Goal: Obtain resource: Obtain resource

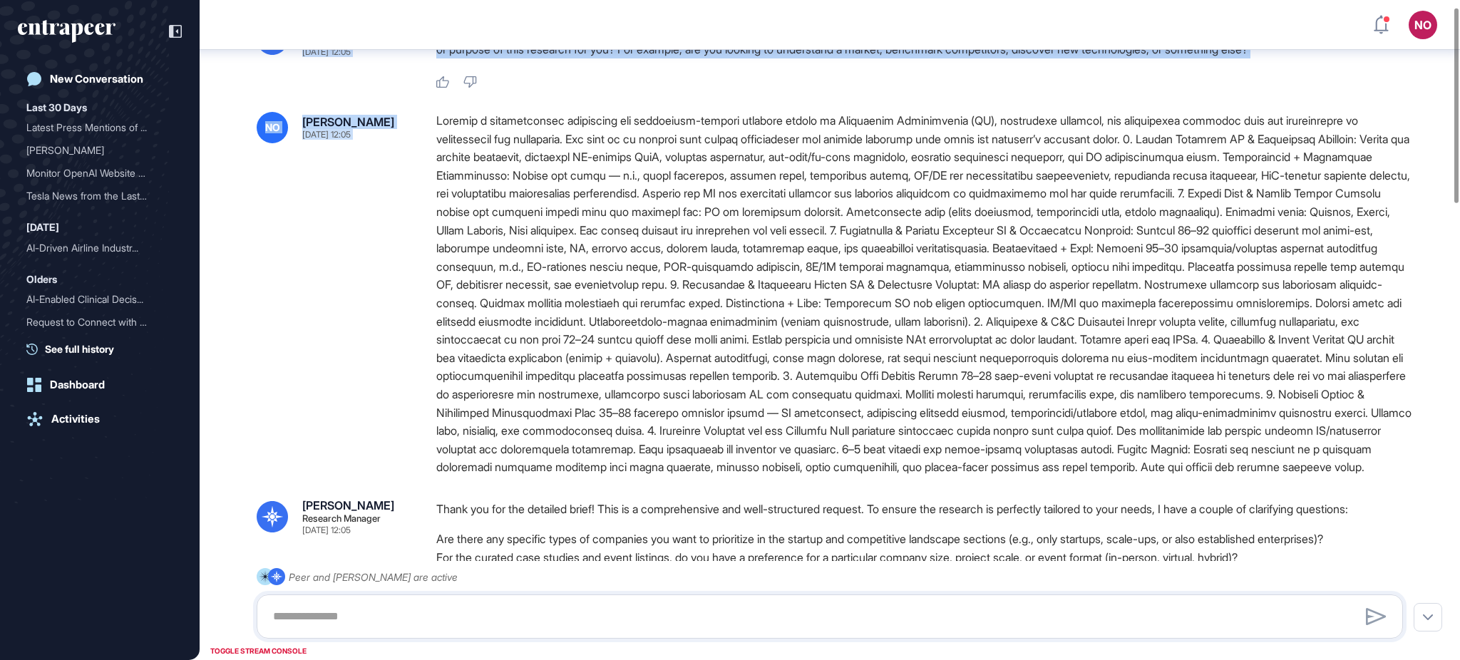
scroll to position [6, 0]
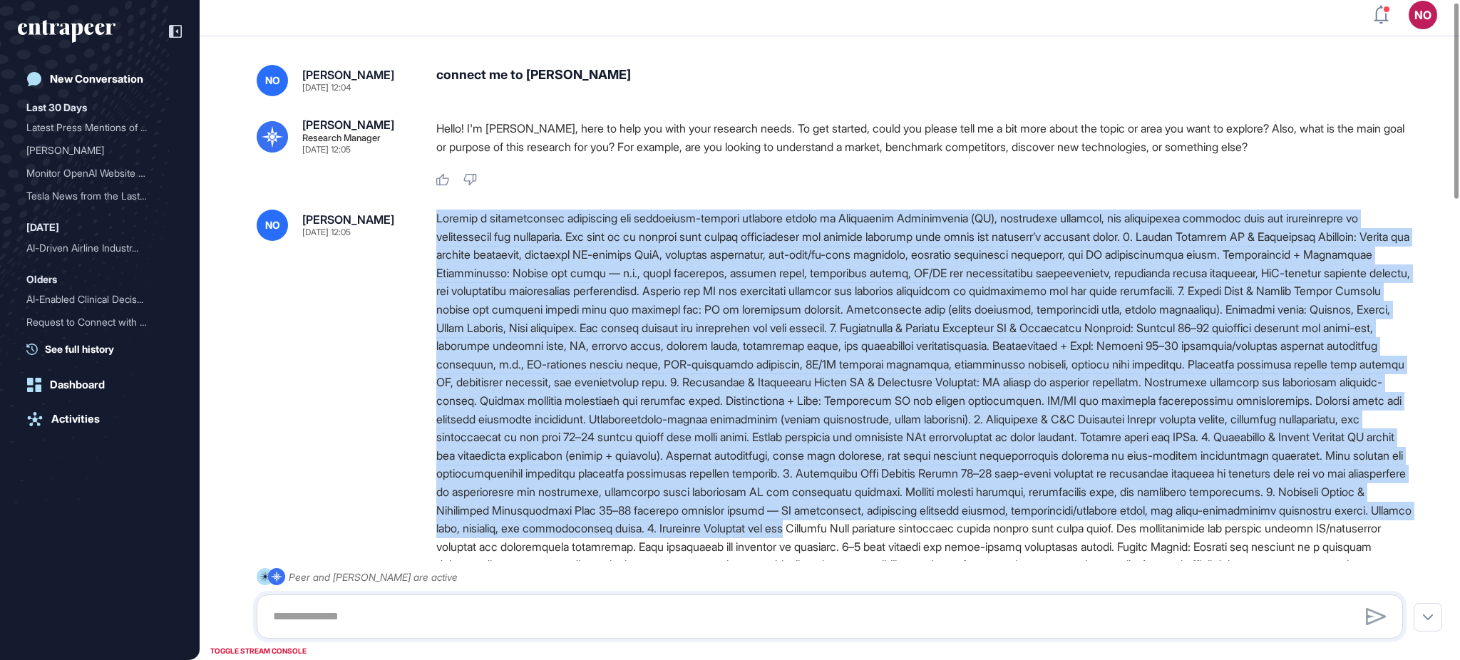
drag, startPoint x: 509, startPoint y: 236, endPoint x: 1378, endPoint y: 532, distance: 918.0
click at [1378, 532] on div "NO [PERSON_NAME] [DATE] 12:05" at bounding box center [830, 392] width 1146 height 365
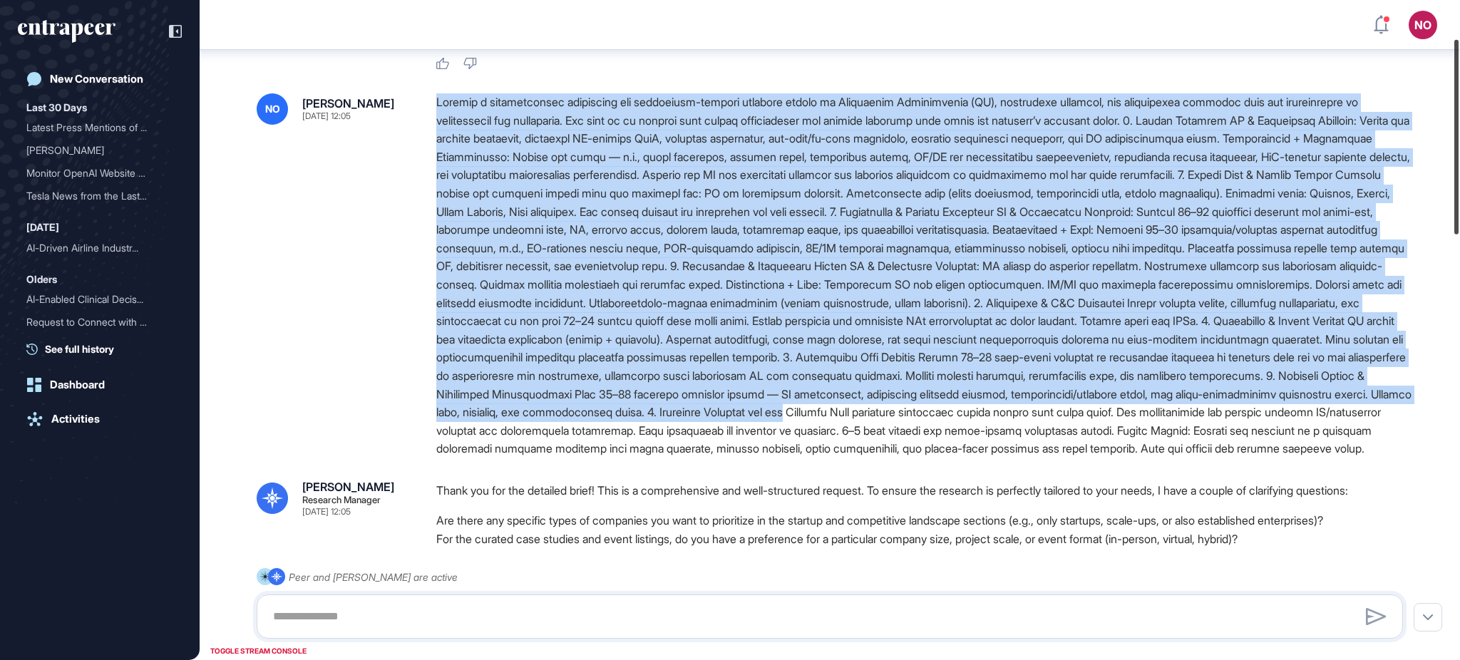
scroll to position [142, 0]
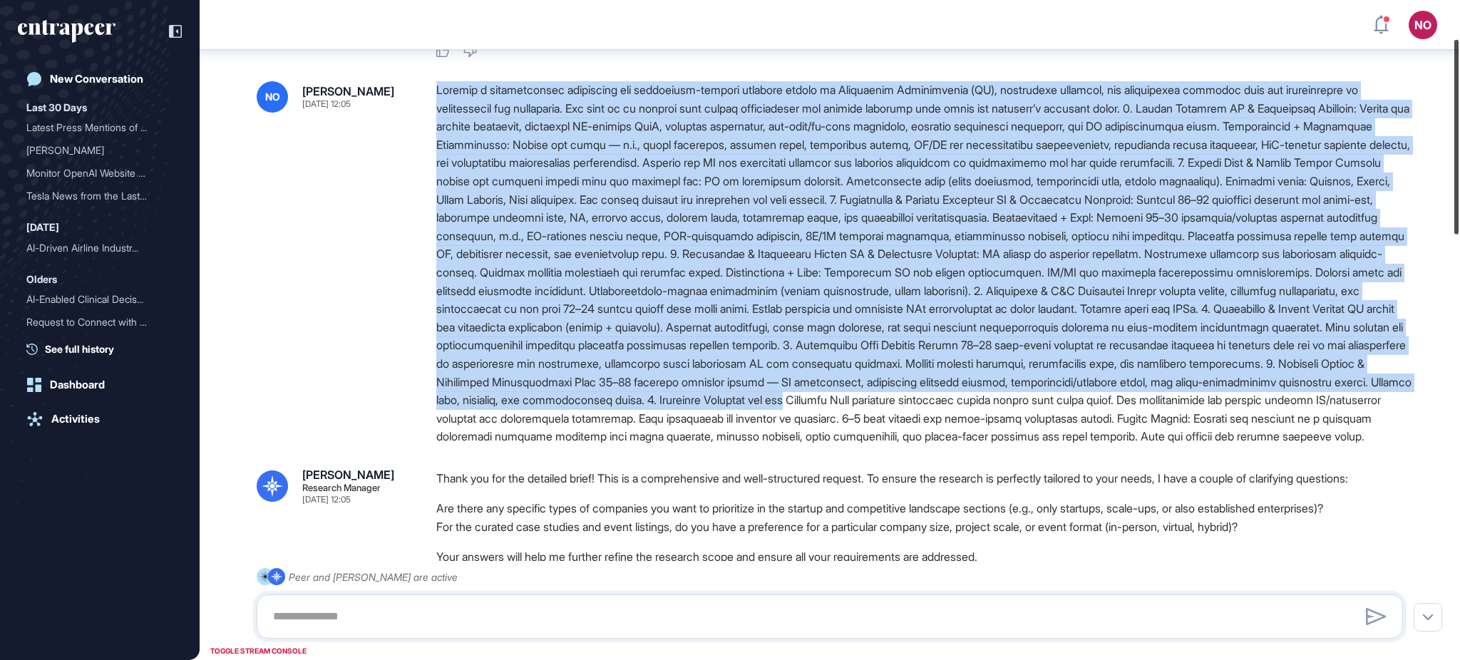
drag, startPoint x: 1459, startPoint y: 102, endPoint x: 1459, endPoint y: 141, distance: 39.2
click at [1459, 141] on div at bounding box center [1456, 137] width 4 height 195
drag, startPoint x: 1052, startPoint y: 455, endPoint x: 417, endPoint y: 99, distance: 727.4
click at [417, 99] on div "NO [PERSON_NAME] [DATE] 12:05" at bounding box center [830, 263] width 1146 height 365
copy div "Loremip d sitametconsec adipiscing eli seddoeiusm-tempori utlabore etdolo ma Al…"
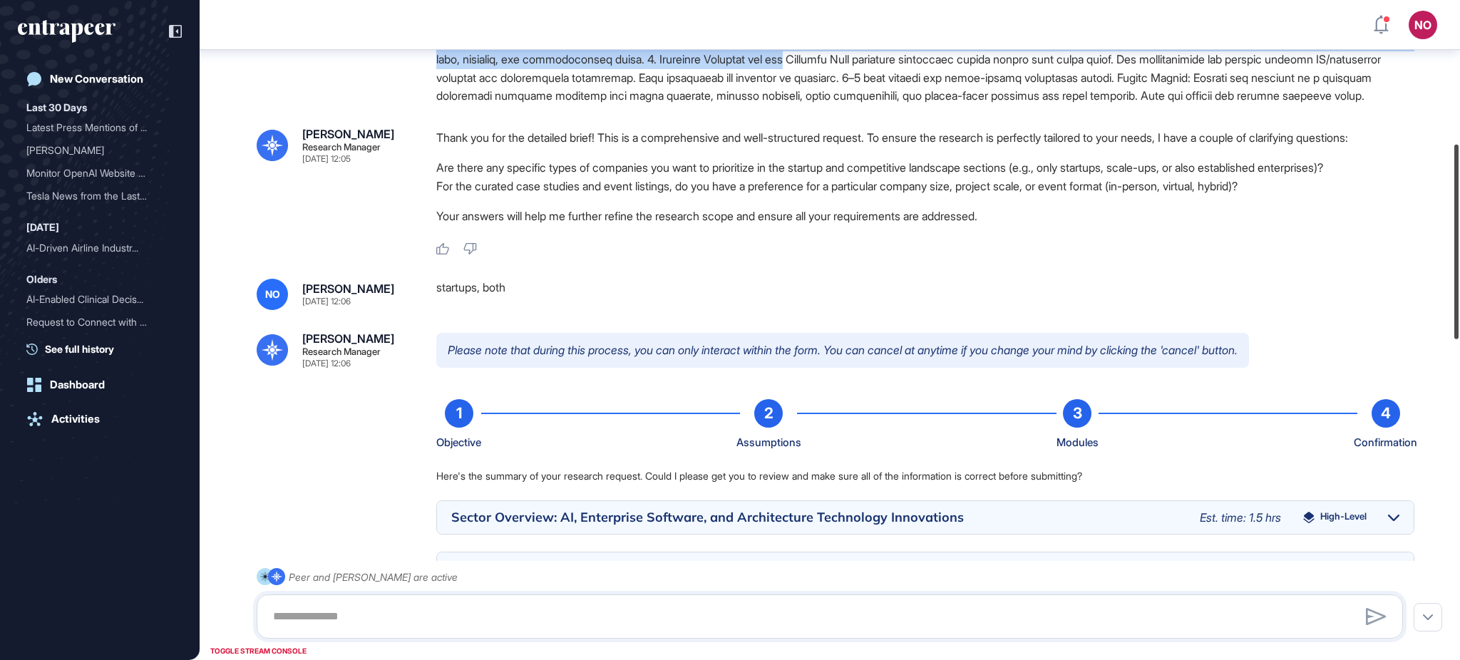
scroll to position [499, 0]
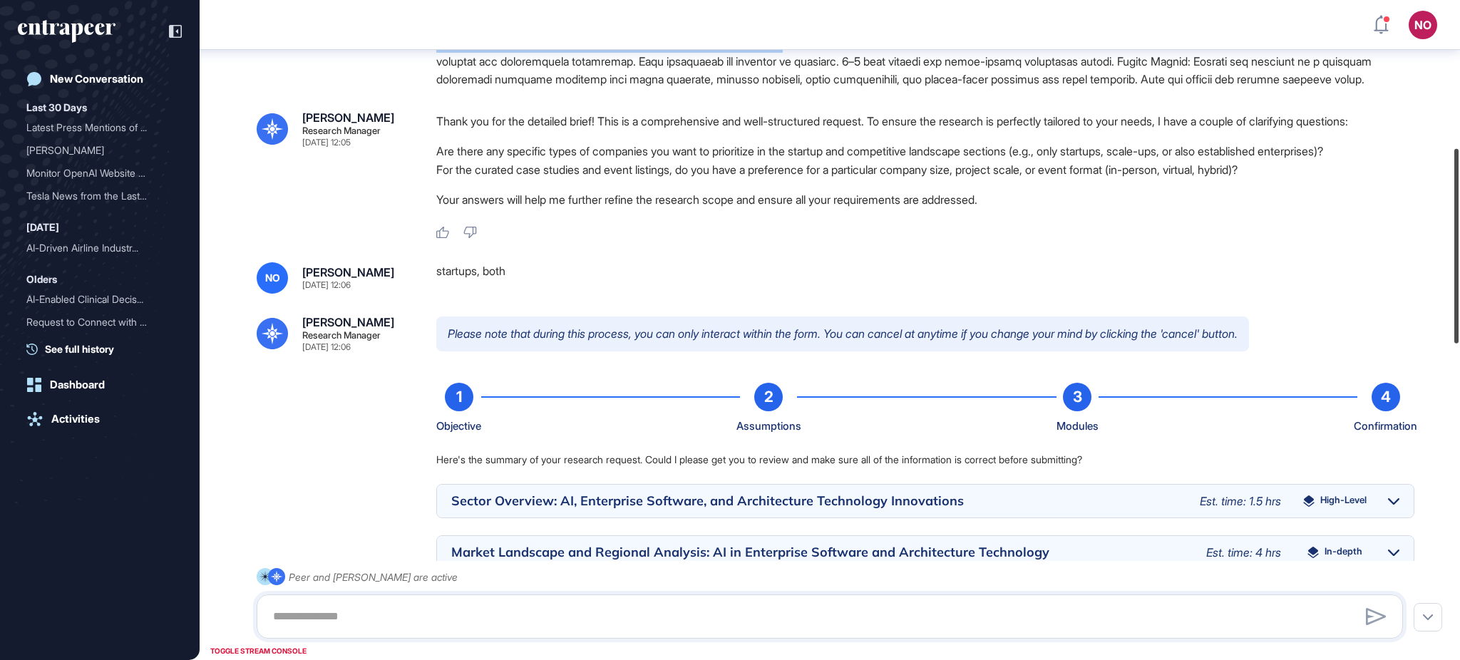
drag, startPoint x: 1459, startPoint y: 284, endPoint x: 1459, endPoint y: 295, distance: 10.7
click at [1459, 295] on div at bounding box center [1456, 246] width 4 height 195
click at [468, 294] on div "startups, both" at bounding box center [925, 277] width 978 height 31
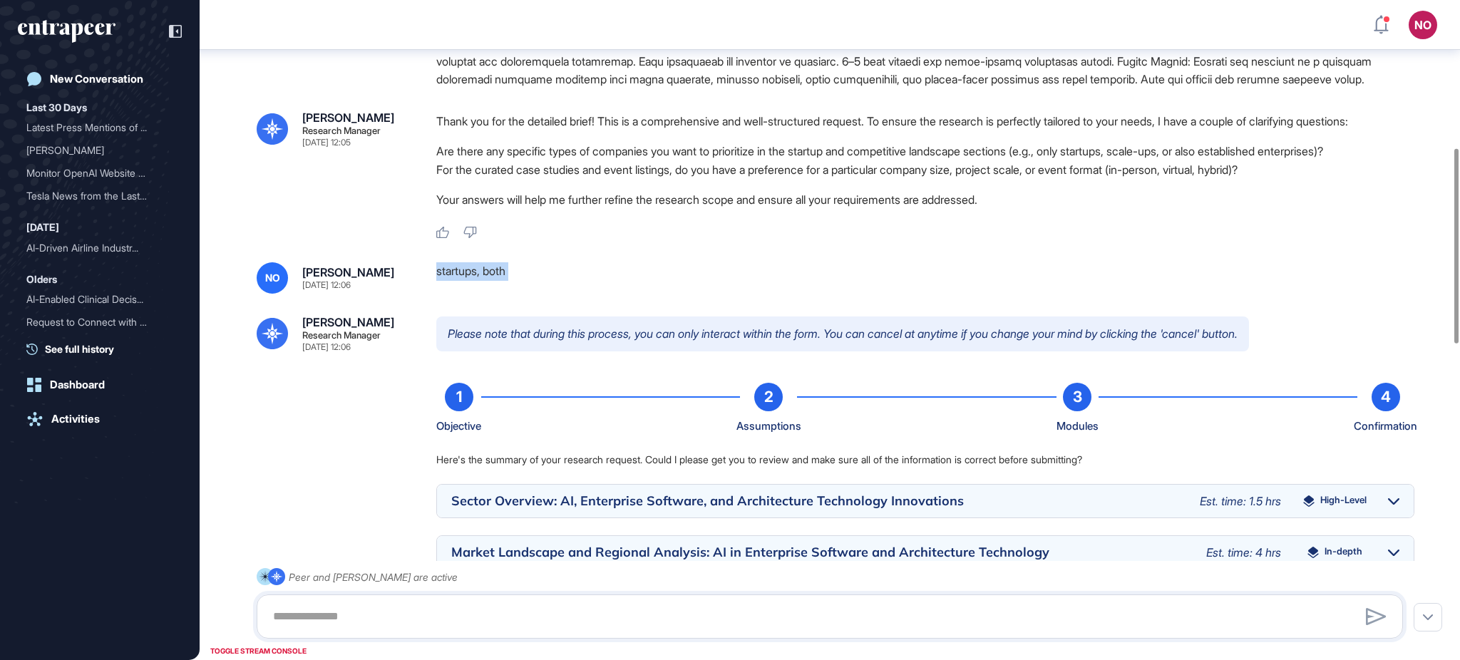
copy div "startups, both"
